Goal: Find specific page/section: Find specific page/section

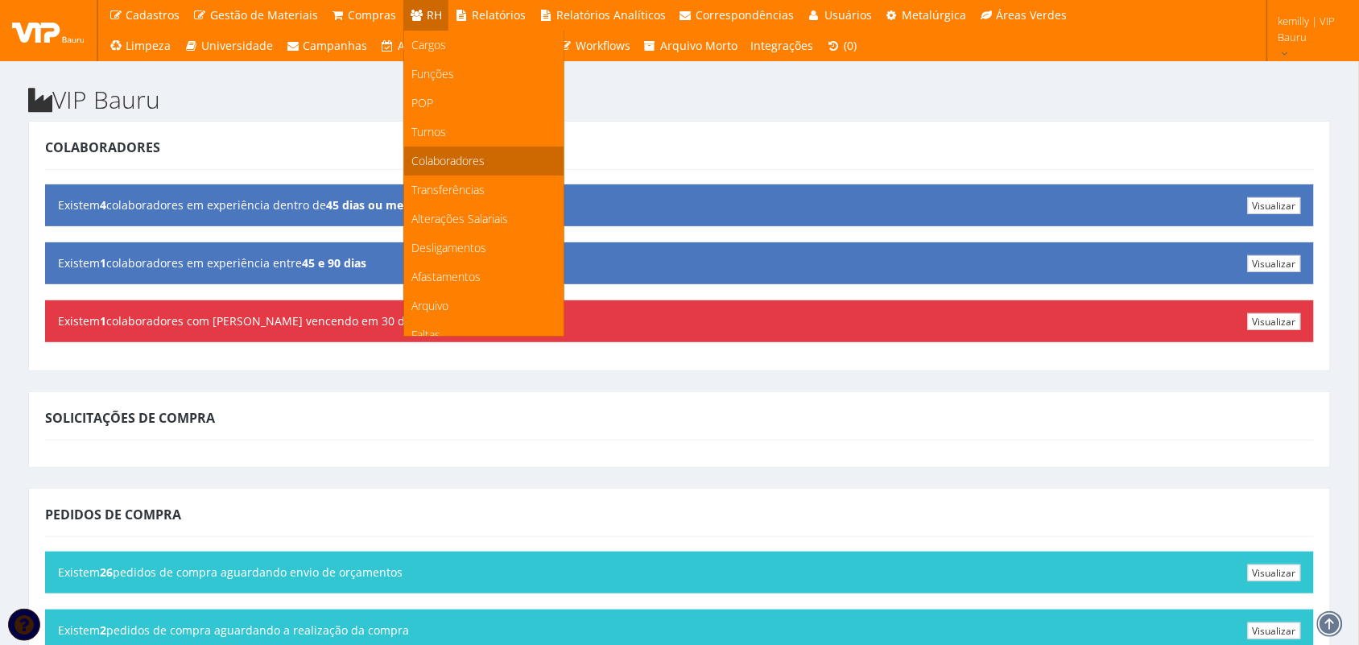
click at [415, 167] on span "Colaboradores" at bounding box center [448, 160] width 73 height 15
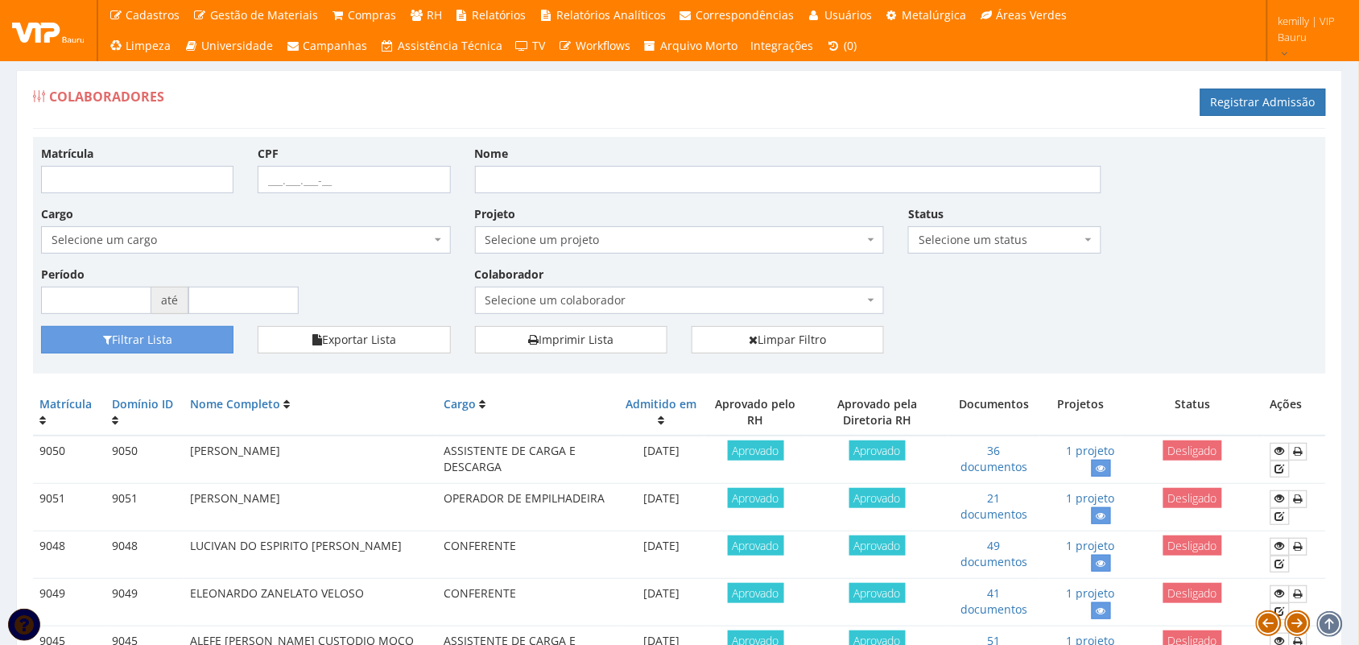
drag, startPoint x: 1137, startPoint y: 311, endPoint x: 1112, endPoint y: 395, distance: 88.1
click at [1137, 312] on div "Matrícula CPF Nome Cargo Selecione um cargo G1225 D0029 - 4110-05 - AGENTE DE A…" at bounding box center [679, 235] width 1301 height 181
click at [256, 106] on div "Colaboradores Registrar Admissão" at bounding box center [679, 104] width 1293 height 48
